Goal: Entertainment & Leisure: Consume media (video, audio)

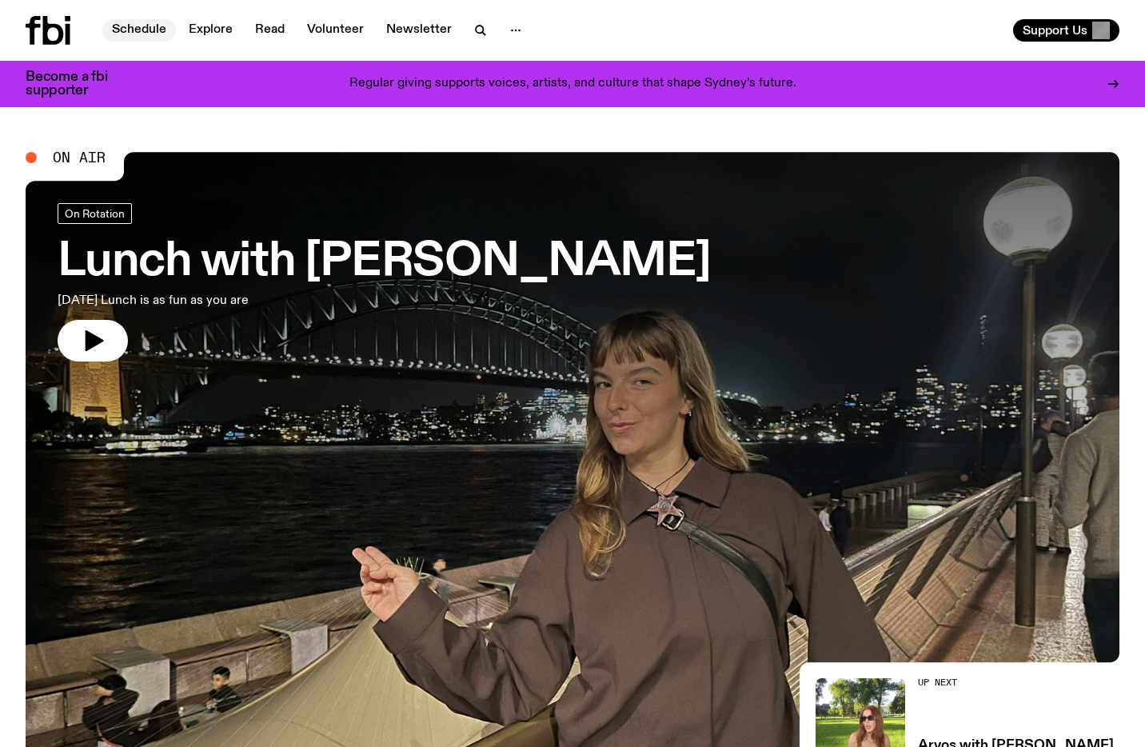
click at [126, 25] on link "Schedule" at bounding box center [139, 30] width 74 height 22
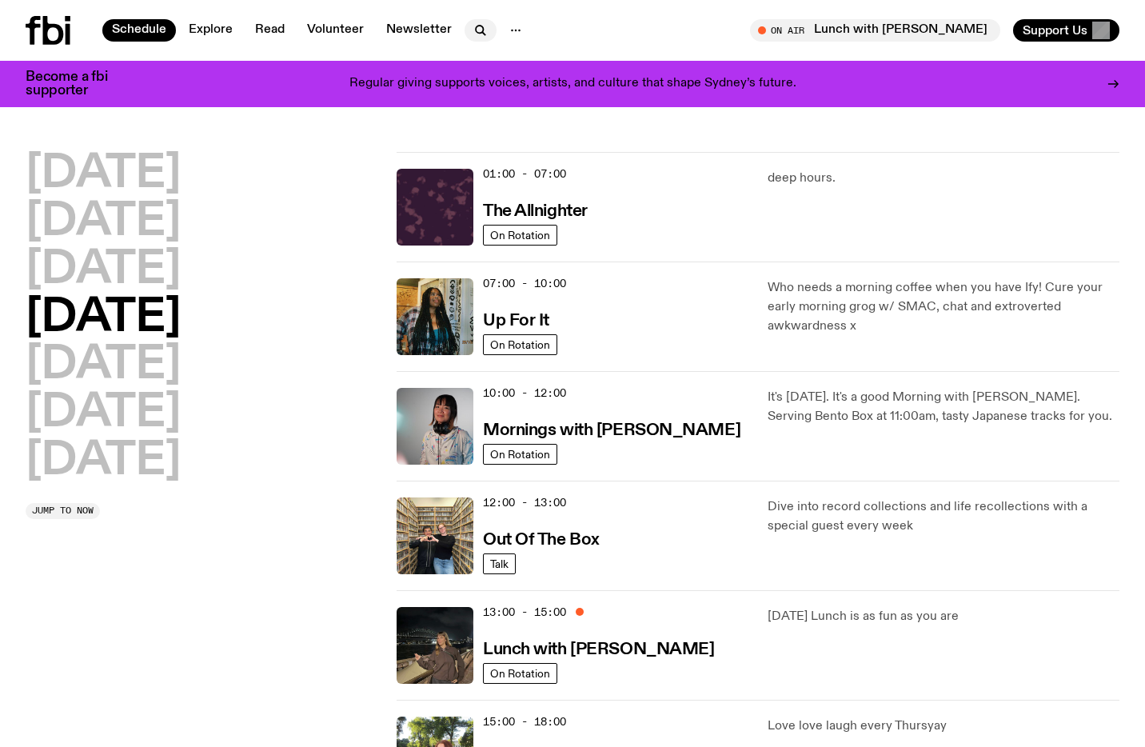
click at [466, 28] on button "button" at bounding box center [481, 30] width 32 height 22
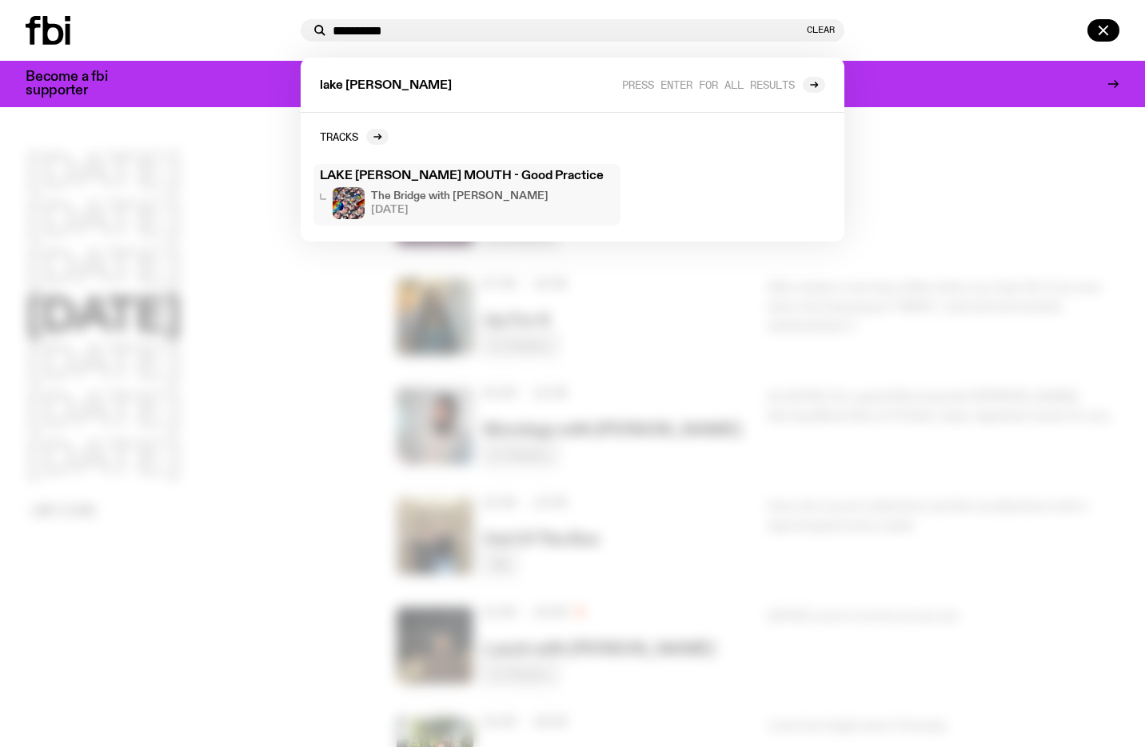
type input "**********"
click at [458, 172] on h3 "LAKE [PERSON_NAME] MOUTH - Good Practice" at bounding box center [467, 176] width 294 height 12
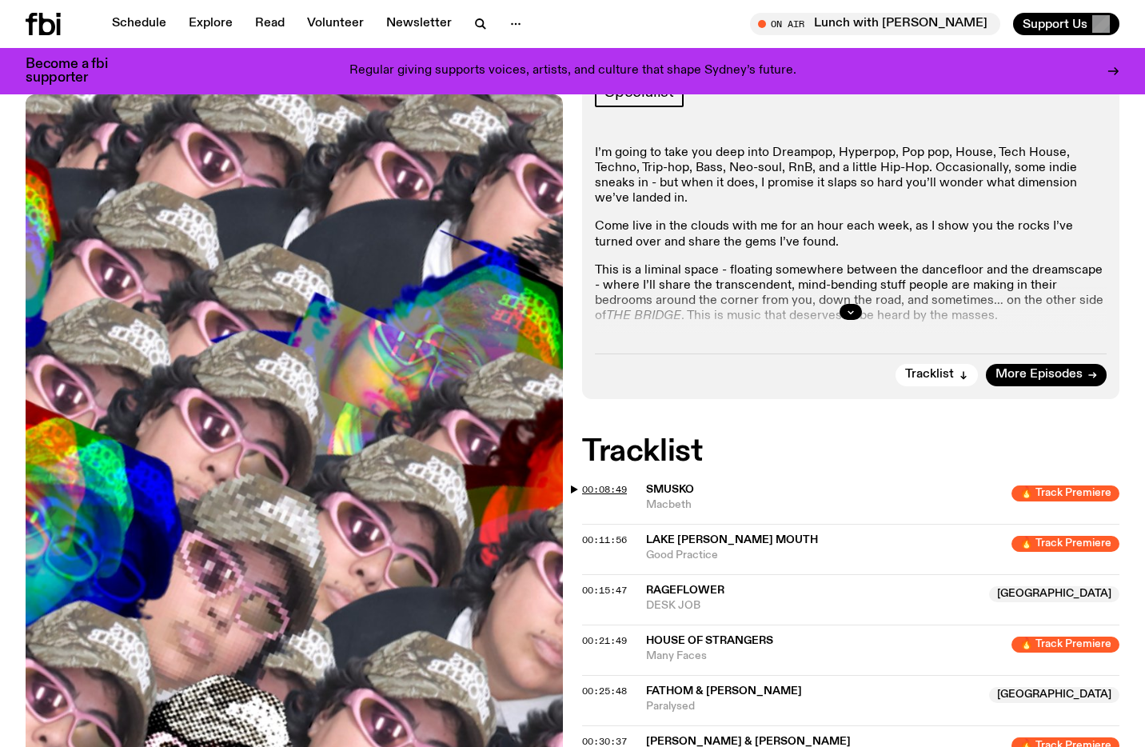
scroll to position [189, 0]
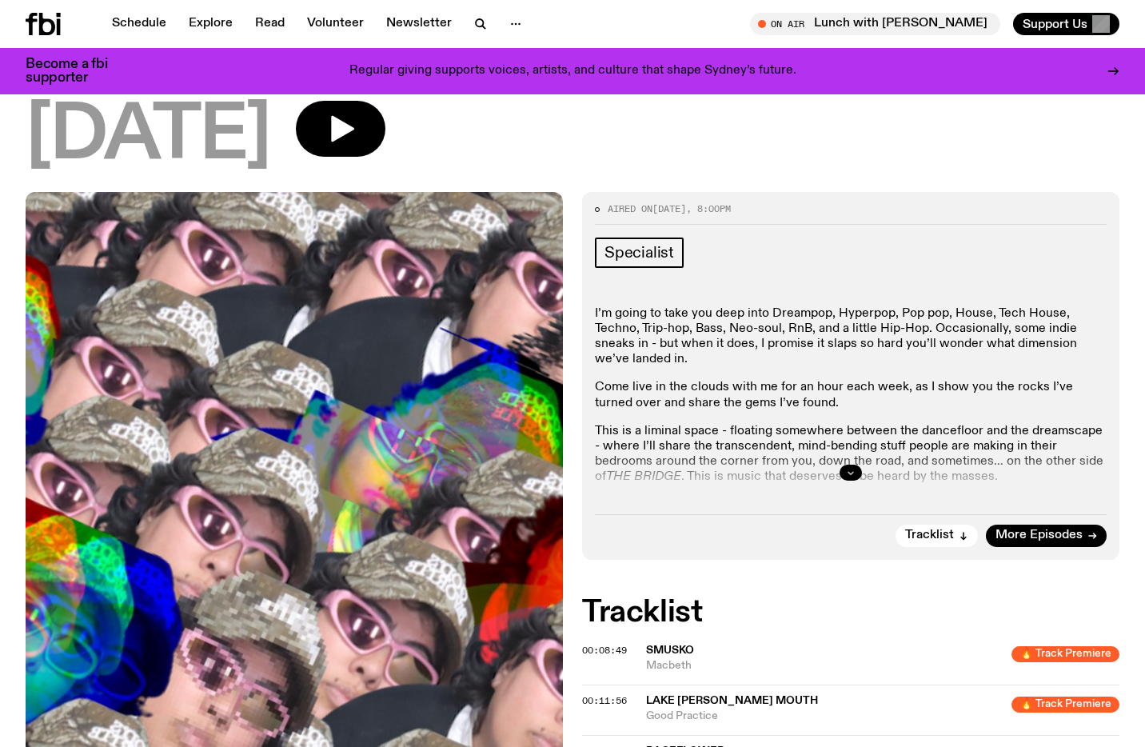
click at [854, 468] on icon "button" at bounding box center [851, 473] width 10 height 10
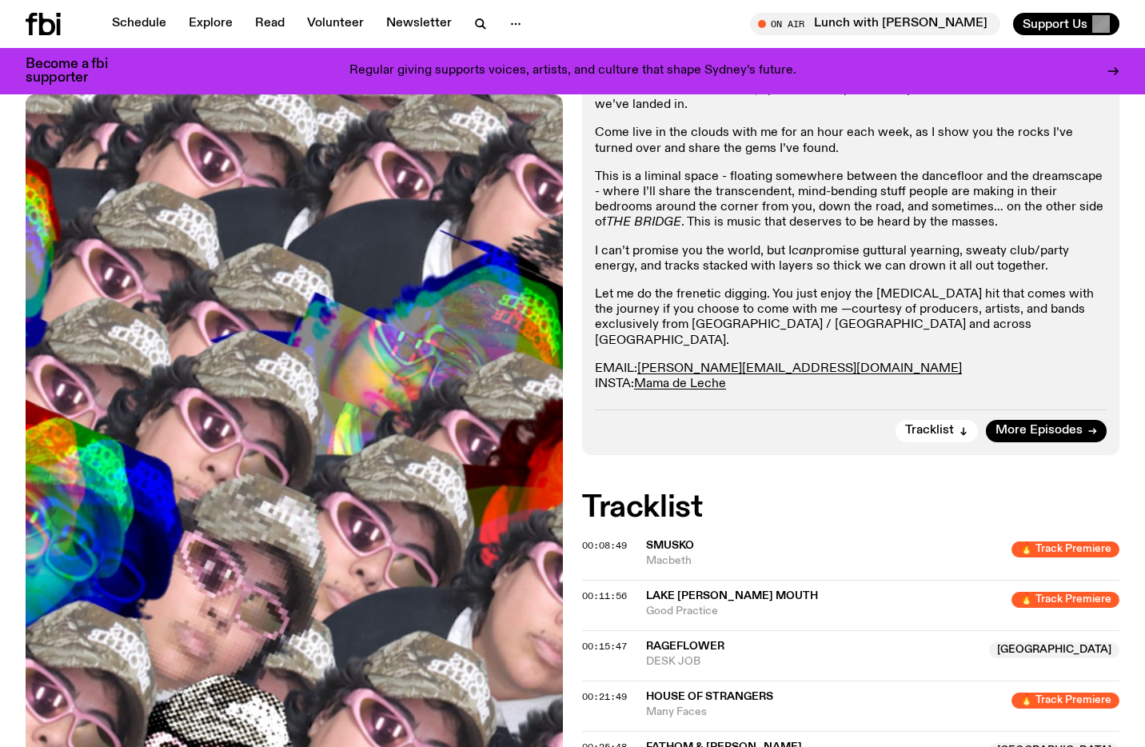
scroll to position [445, 0]
